Goal: Find specific fact: Find specific fact

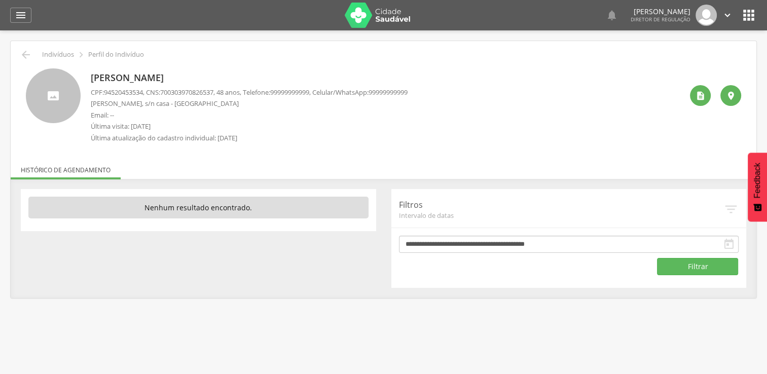
click at [138, 92] on span "94520453534" at bounding box center [123, 92] width 39 height 9
copy span "94520453534"
click at [195, 90] on span "700303970826537" at bounding box center [186, 92] width 53 height 9
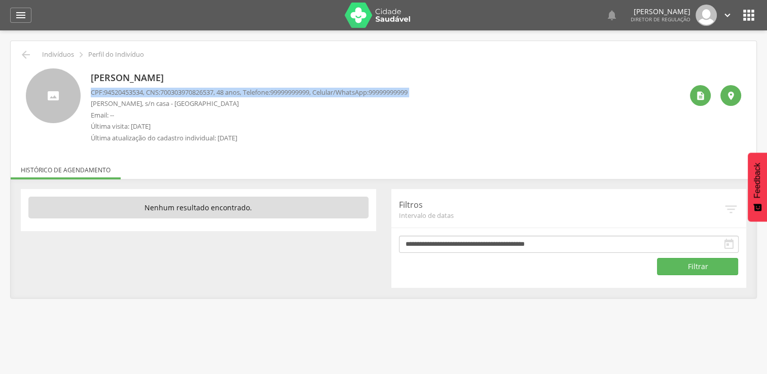
click at [195, 90] on span "700303970826537" at bounding box center [186, 92] width 53 height 9
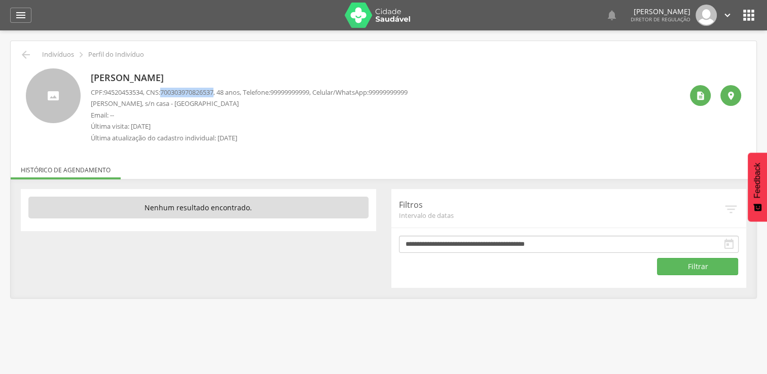
click at [195, 90] on span "700303970826537" at bounding box center [186, 92] width 53 height 9
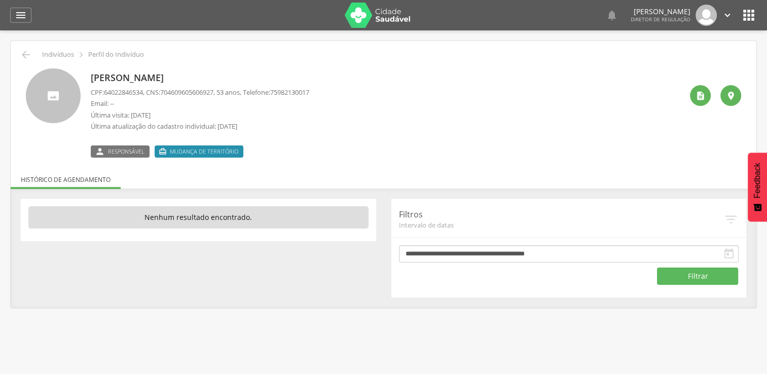
click at [209, 92] on span "704609605606927" at bounding box center [186, 92] width 53 height 9
copy span "704609605606927"
